Goal: Task Accomplishment & Management: Use online tool/utility

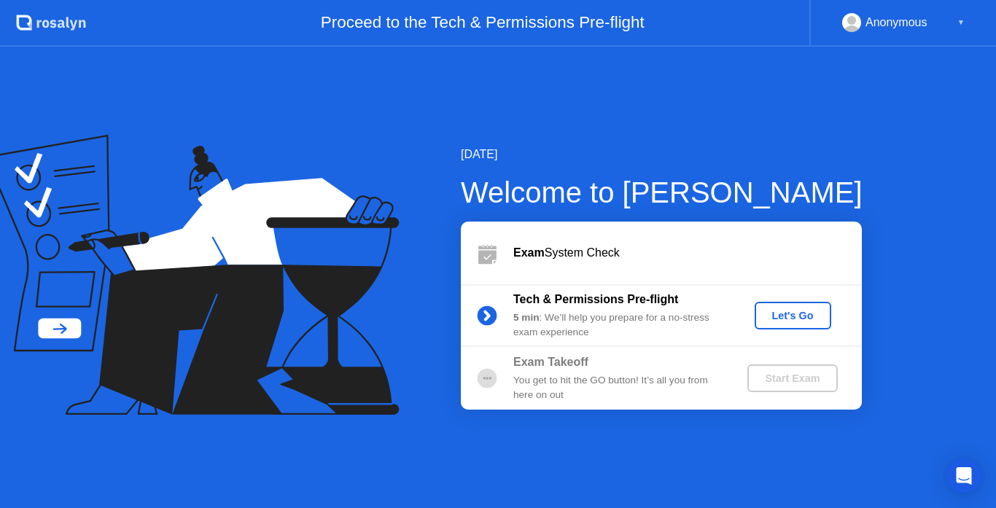
click at [797, 313] on div "Let's Go" at bounding box center [792, 316] width 65 height 12
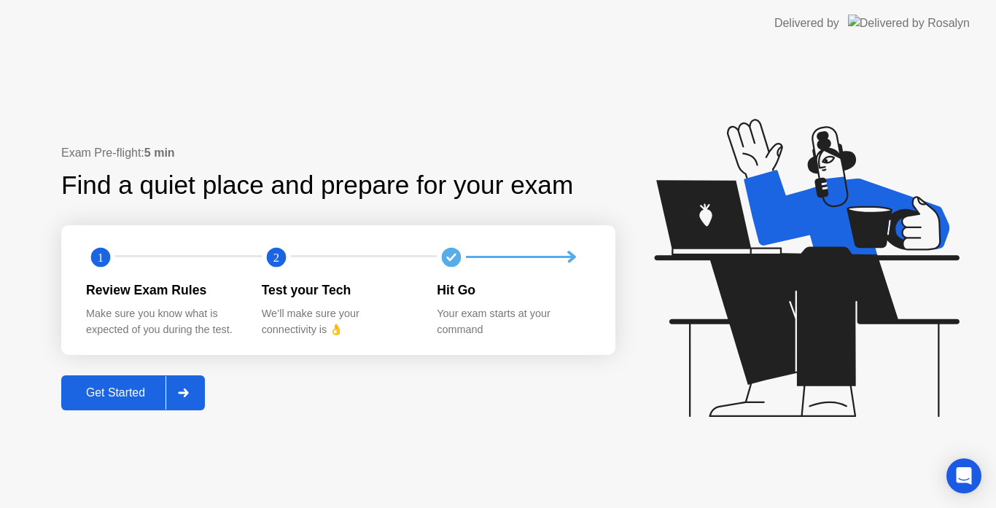
click at [103, 396] on div "Get Started" at bounding box center [116, 392] width 100 height 13
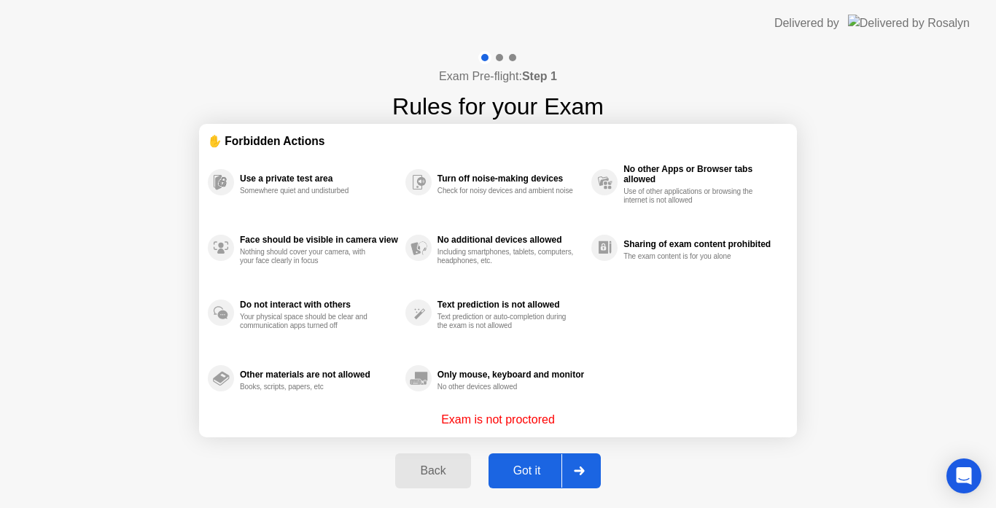
click at [520, 473] on div "Got it" at bounding box center [527, 470] width 69 height 13
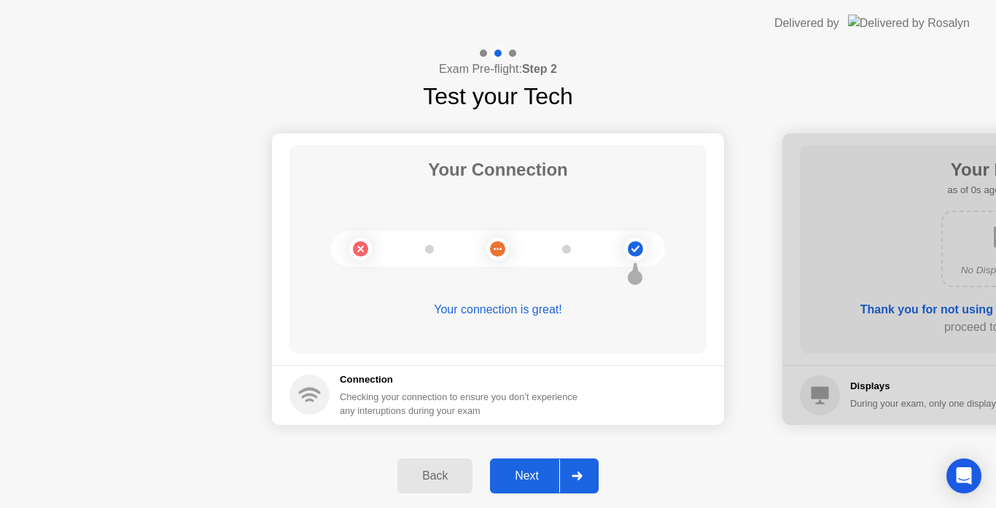
click at [520, 473] on div "Next" at bounding box center [526, 475] width 65 height 13
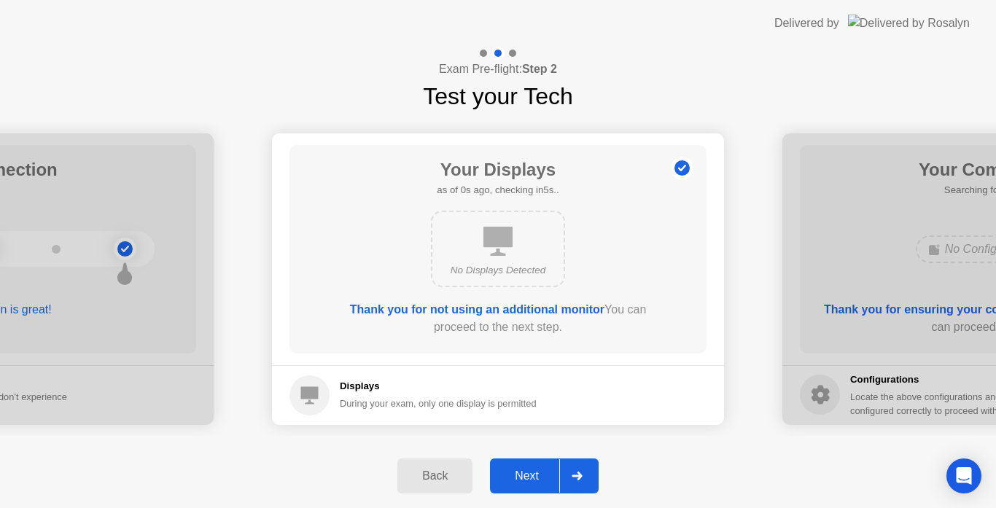
click at [520, 473] on div "Next" at bounding box center [526, 475] width 65 height 13
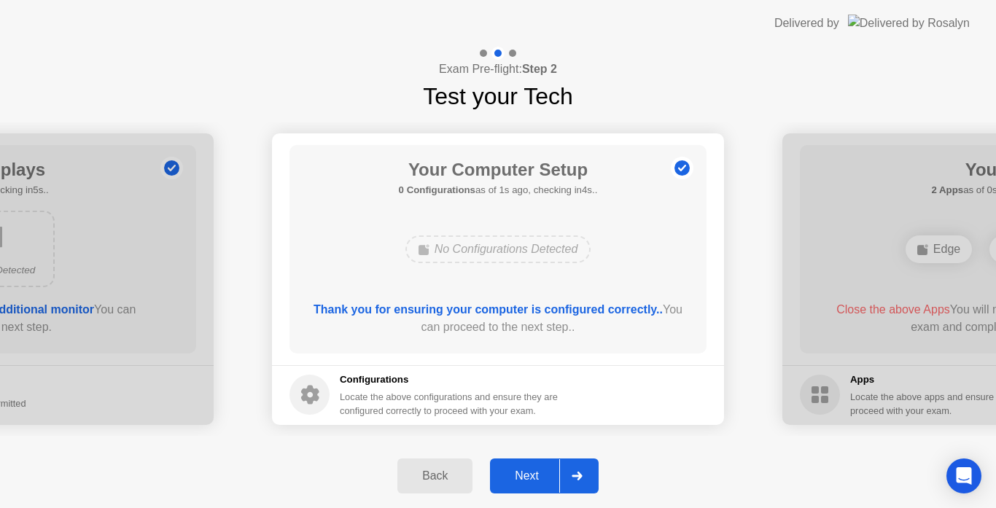
click at [520, 473] on div "Next" at bounding box center [526, 475] width 65 height 13
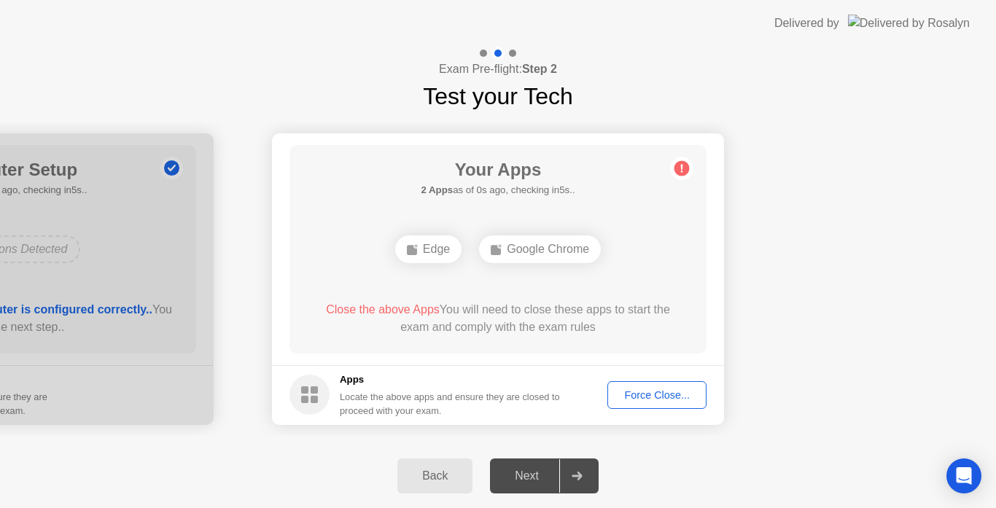
click at [664, 394] on div "Force Close..." at bounding box center [656, 395] width 89 height 12
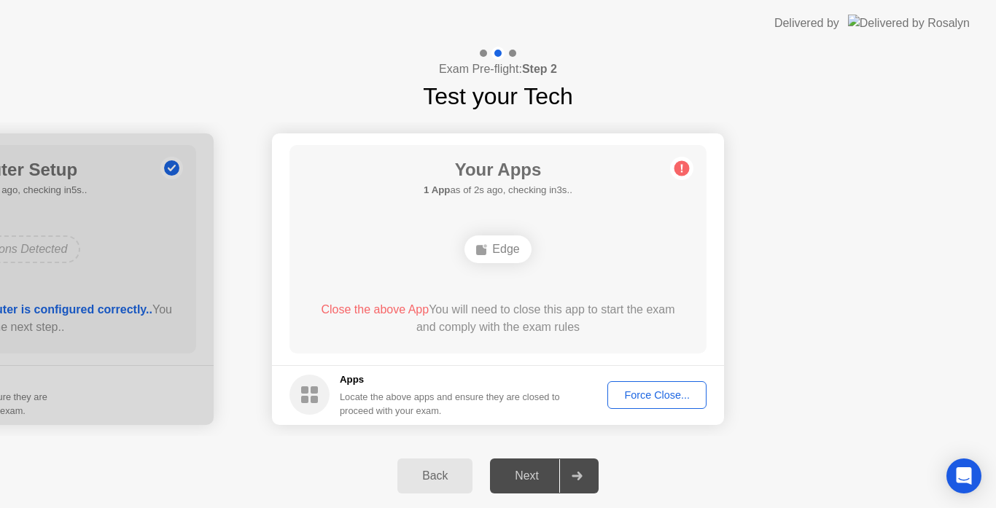
click at [652, 391] on div "Force Close..." at bounding box center [656, 395] width 89 height 12
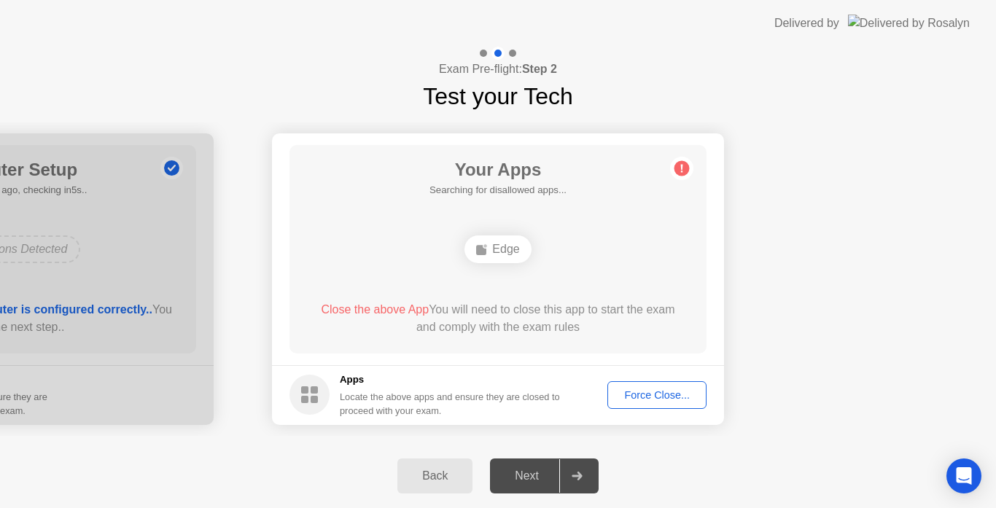
click at [649, 396] on div "Force Close..." at bounding box center [656, 395] width 89 height 12
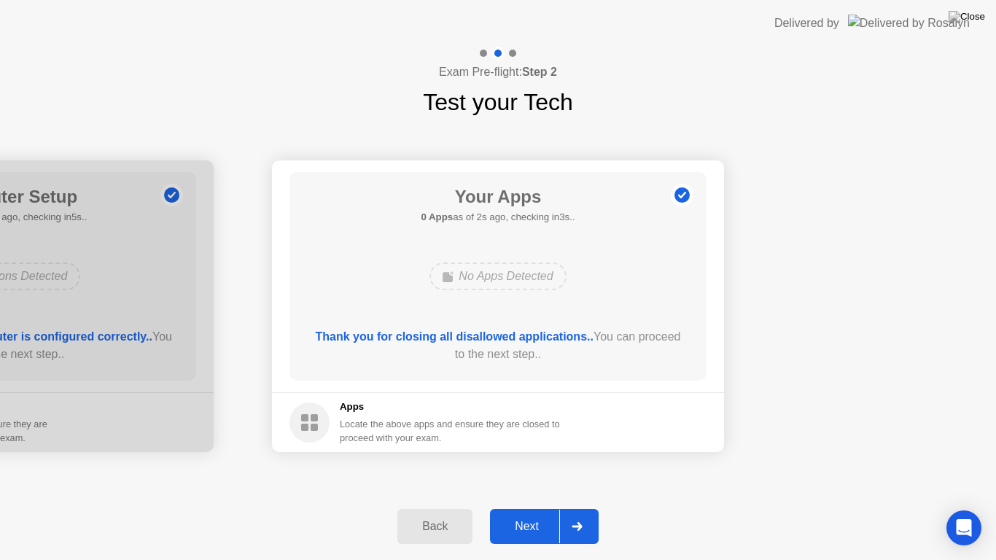
click at [526, 507] on div "Next" at bounding box center [526, 526] width 65 height 13
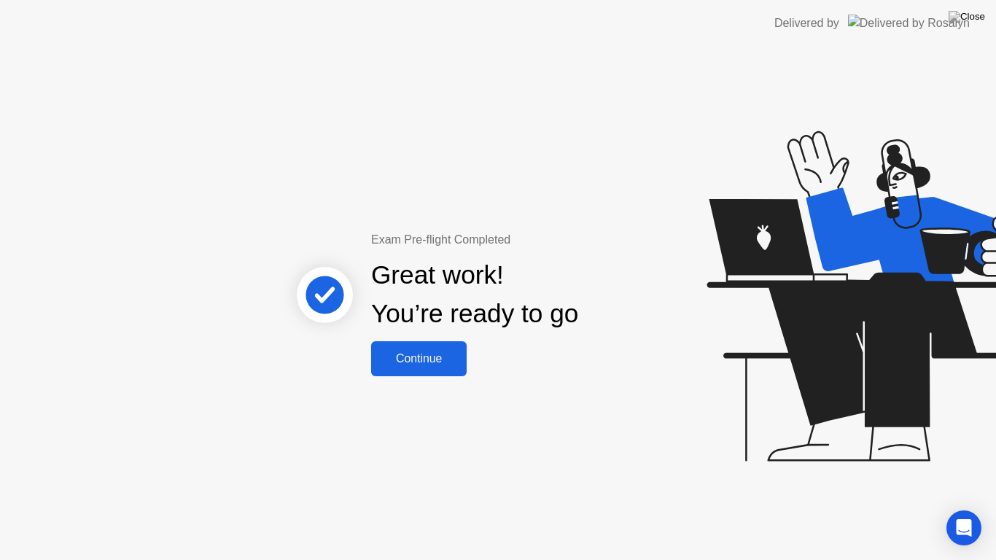
click at [410, 353] on div "Continue" at bounding box center [418, 358] width 87 height 13
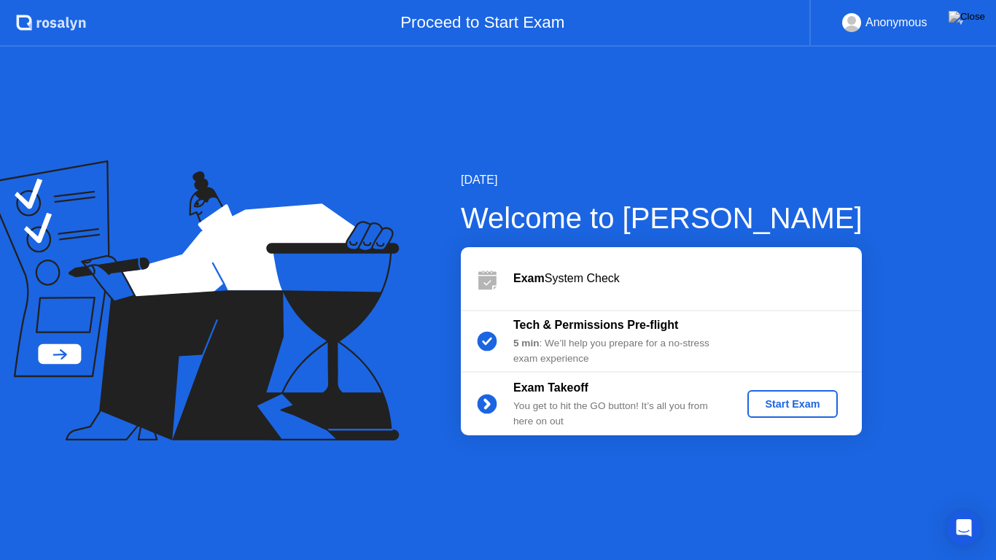
click at [808, 405] on div "Start Exam" at bounding box center [792, 404] width 78 height 12
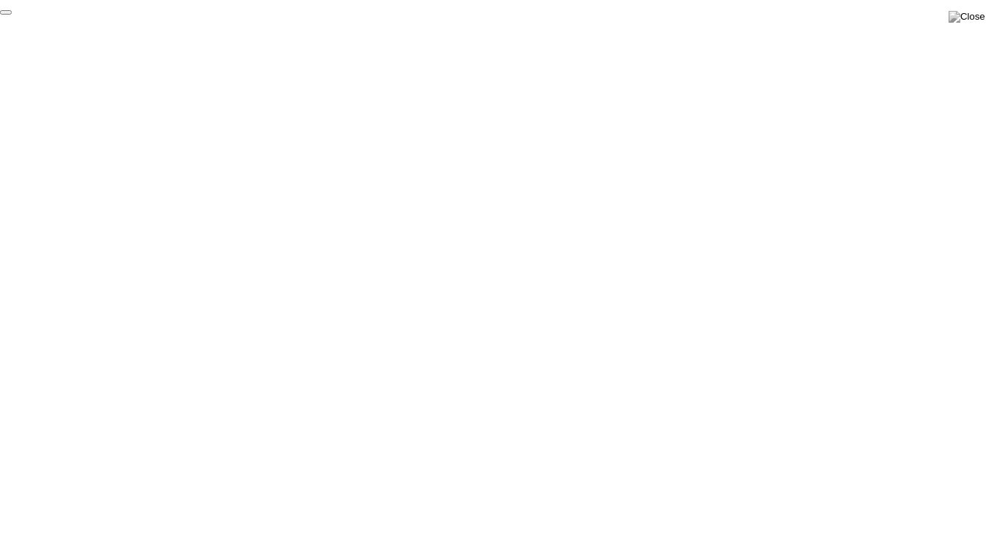
click at [12, 15] on button "End Proctoring Session" at bounding box center [6, 12] width 12 height 4
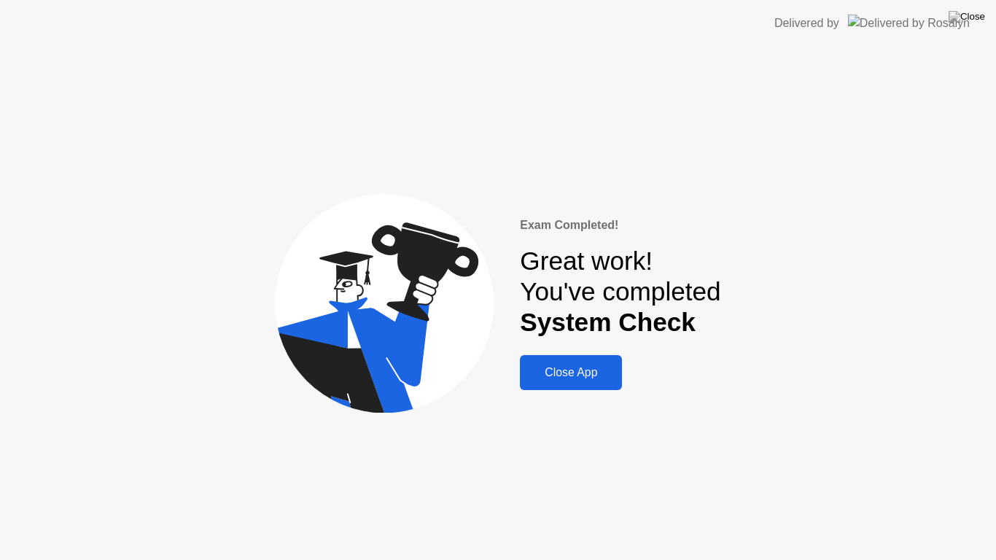
click at [579, 386] on button "Close App" at bounding box center [571, 372] width 102 height 35
